Goal: Task Accomplishment & Management: Complete application form

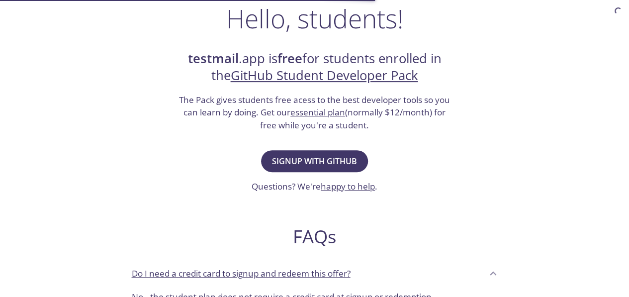
scroll to position [82, 0]
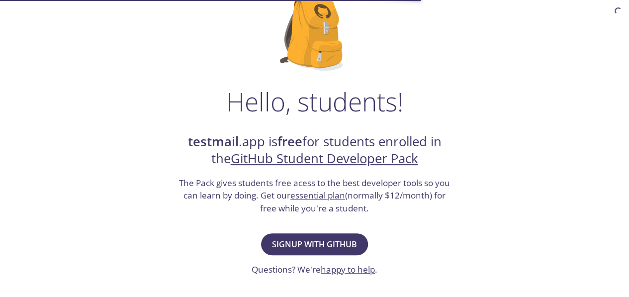
click at [316, 102] on h1 "Hello, students!" at bounding box center [314, 101] width 177 height 30
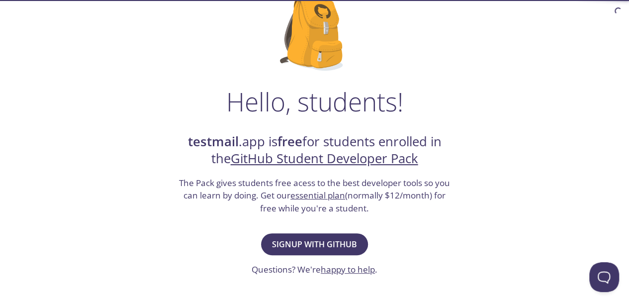
scroll to position [165, 0]
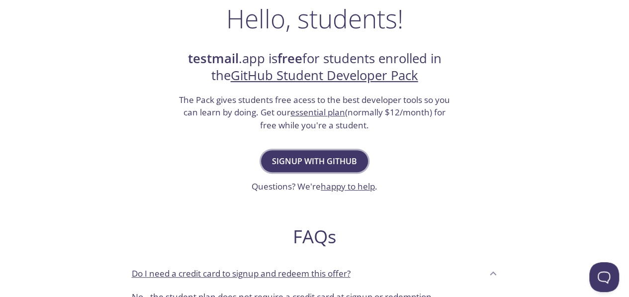
click at [322, 158] on span "Signup with GitHub" at bounding box center [314, 161] width 85 height 14
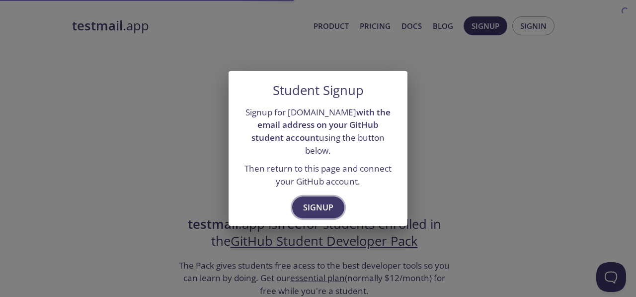
click at [323, 200] on span "Signup" at bounding box center [318, 207] width 30 height 14
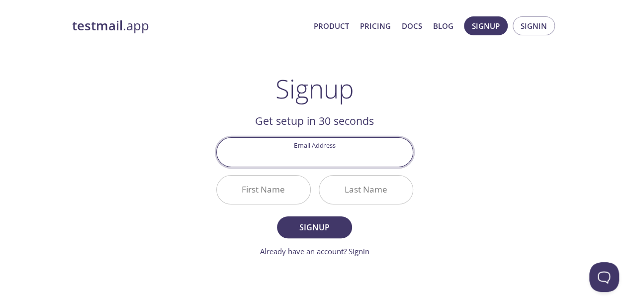
click at [327, 159] on input "Email Address" at bounding box center [315, 152] width 196 height 28
click at [288, 190] on input "First Name" at bounding box center [263, 189] width 93 height 28
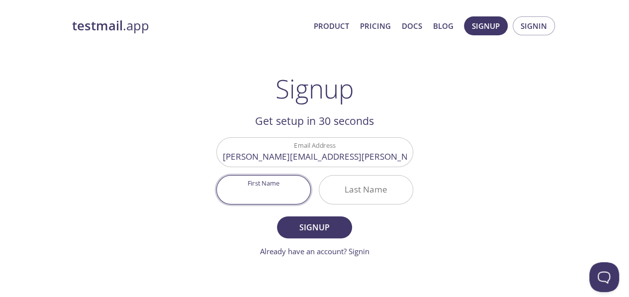
click at [308, 161] on input "[PERSON_NAME][EMAIL_ADDRESS][PERSON_NAME][PERSON_NAME][DOMAIN_NAME]" at bounding box center [315, 152] width 196 height 28
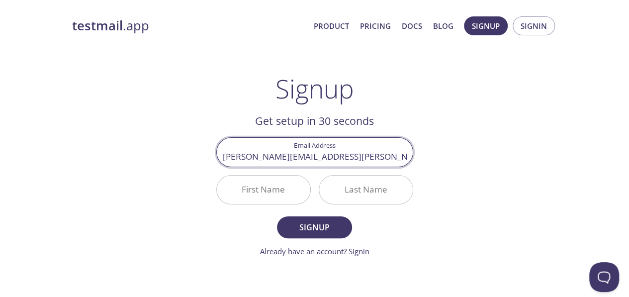
click at [308, 161] on input "[PERSON_NAME][EMAIL_ADDRESS][PERSON_NAME][PERSON_NAME][DOMAIN_NAME]" at bounding box center [315, 152] width 196 height 28
type input "[EMAIL_ADDRESS][DOMAIN_NAME]"
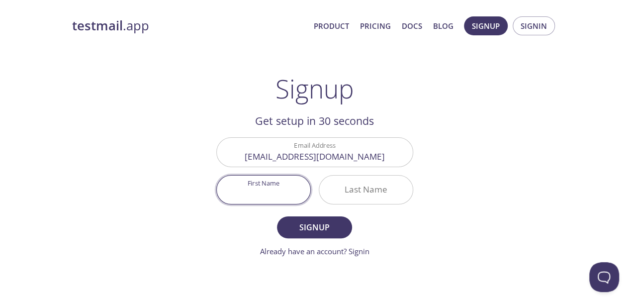
click at [284, 188] on input "First Name" at bounding box center [263, 189] width 93 height 28
type input "[PERSON_NAME]"
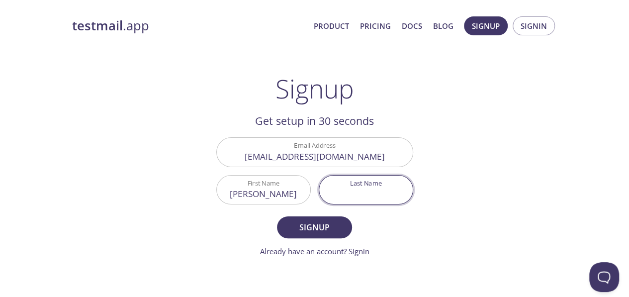
click at [372, 190] on input "Last Name" at bounding box center [365, 189] width 93 height 28
type input "v"
type input "[PERSON_NAME]"
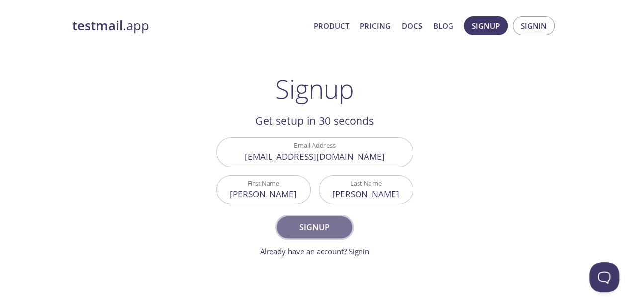
click at [334, 216] on button "Signup" at bounding box center [314, 227] width 75 height 22
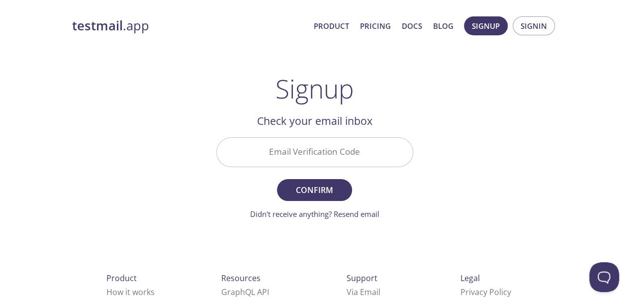
click at [357, 148] on input "Email Verification Code" at bounding box center [315, 152] width 196 height 28
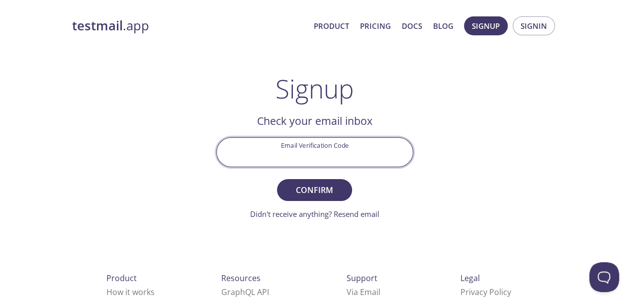
paste input "T5FK4NE"
type input "T5FK4NE"
click at [328, 183] on span "Confirm" at bounding box center [314, 190] width 53 height 14
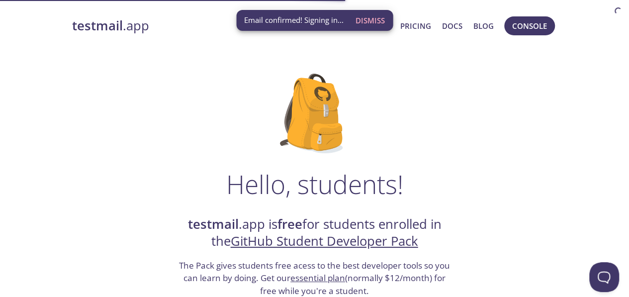
scroll to position [82, 0]
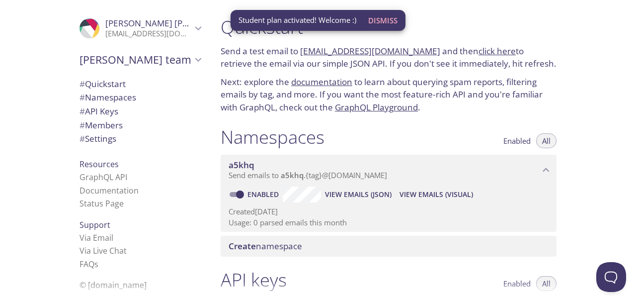
click at [269, 106] on p "Next: explore the documentation to learn about querying spam reports, filtering…" at bounding box center [389, 95] width 336 height 38
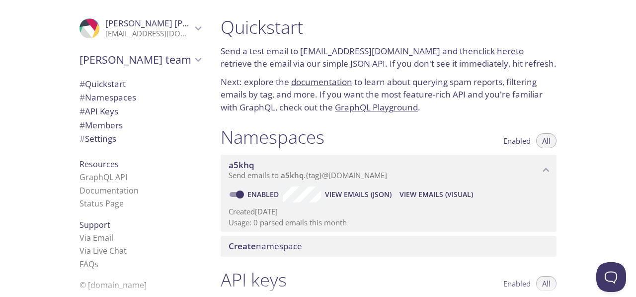
click at [301, 126] on h1 "Namespaces" at bounding box center [273, 137] width 104 height 22
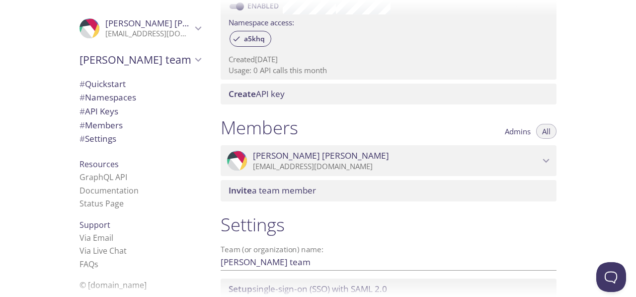
scroll to position [409, 0]
